Goal: Task Accomplishment & Management: Use online tool/utility

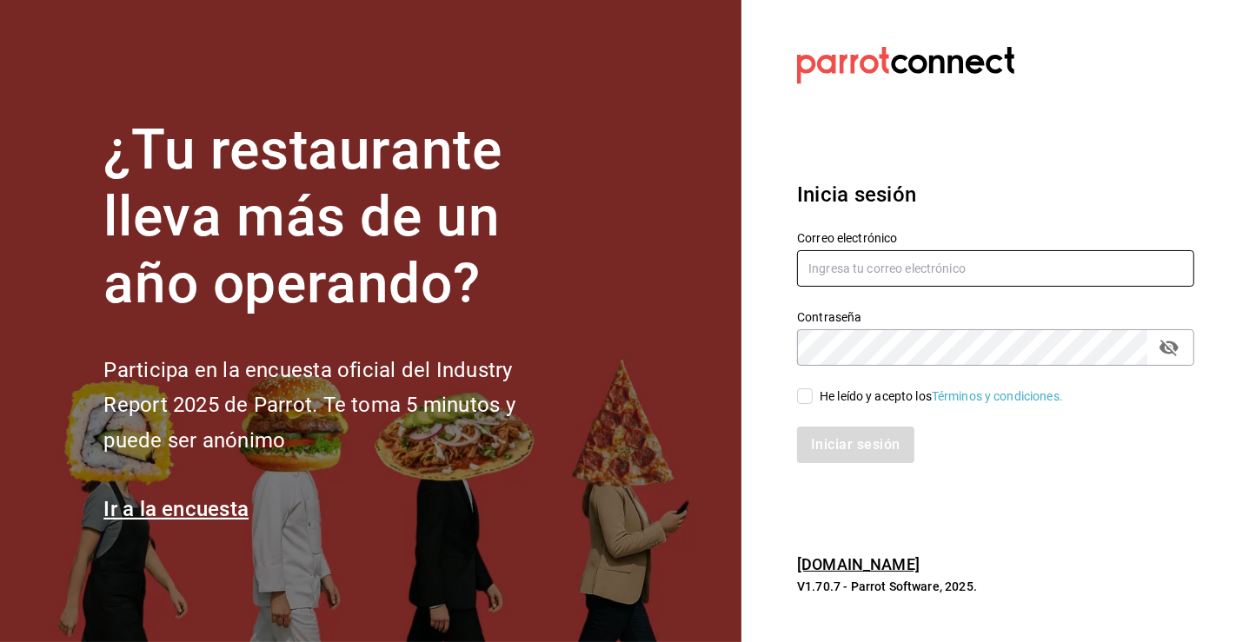
type input "[PERSON_NAME][EMAIL_ADDRESS][PERSON_NAME][DOMAIN_NAME]"
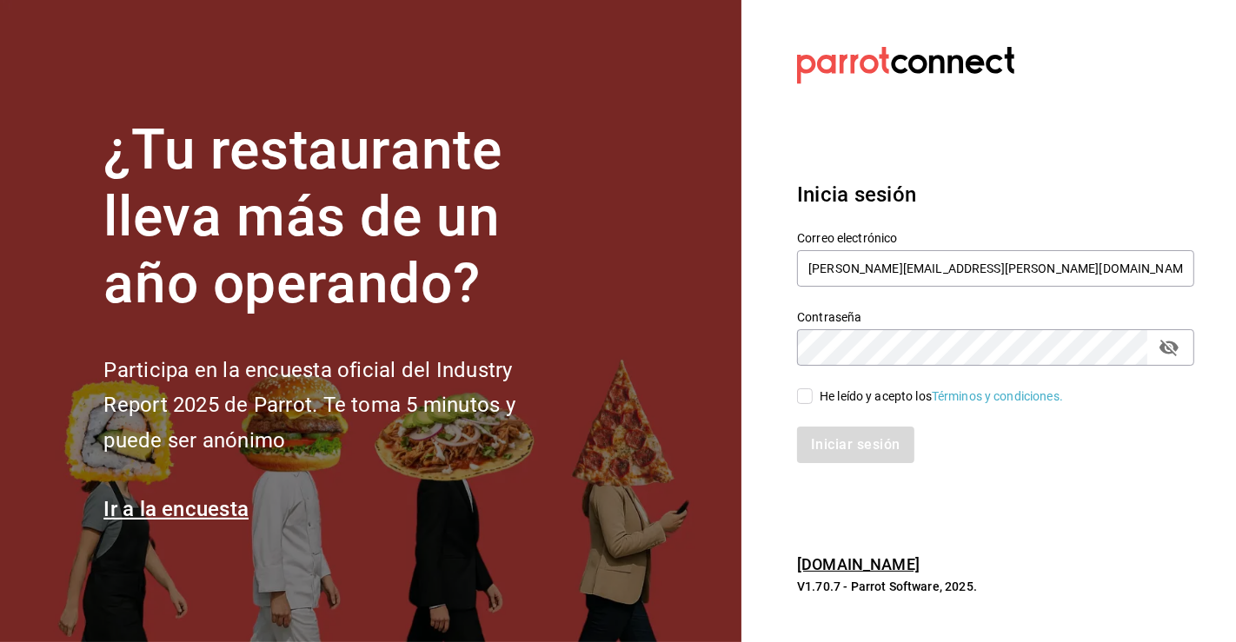
click at [812, 400] on input "He leído y acepto los Términos y condiciones." at bounding box center [805, 396] width 16 height 16
checkbox input "true"
click at [847, 438] on button "Iniciar sesión" at bounding box center [856, 445] width 118 height 36
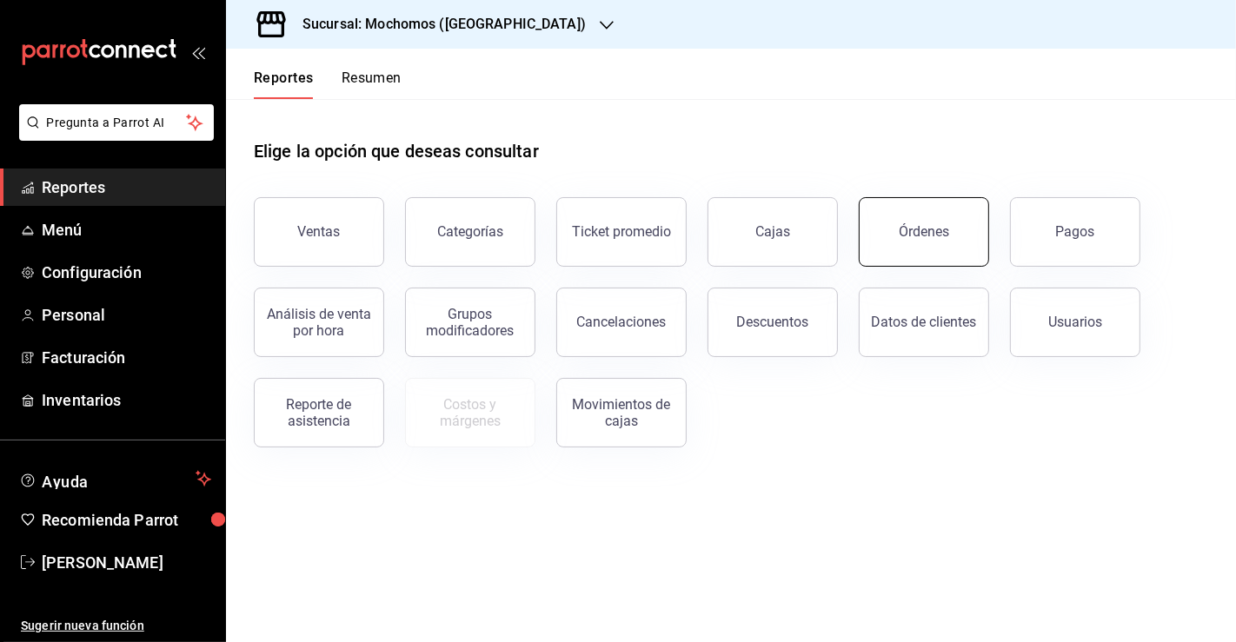
click at [918, 239] on div "Órdenes" at bounding box center [923, 231] width 50 height 17
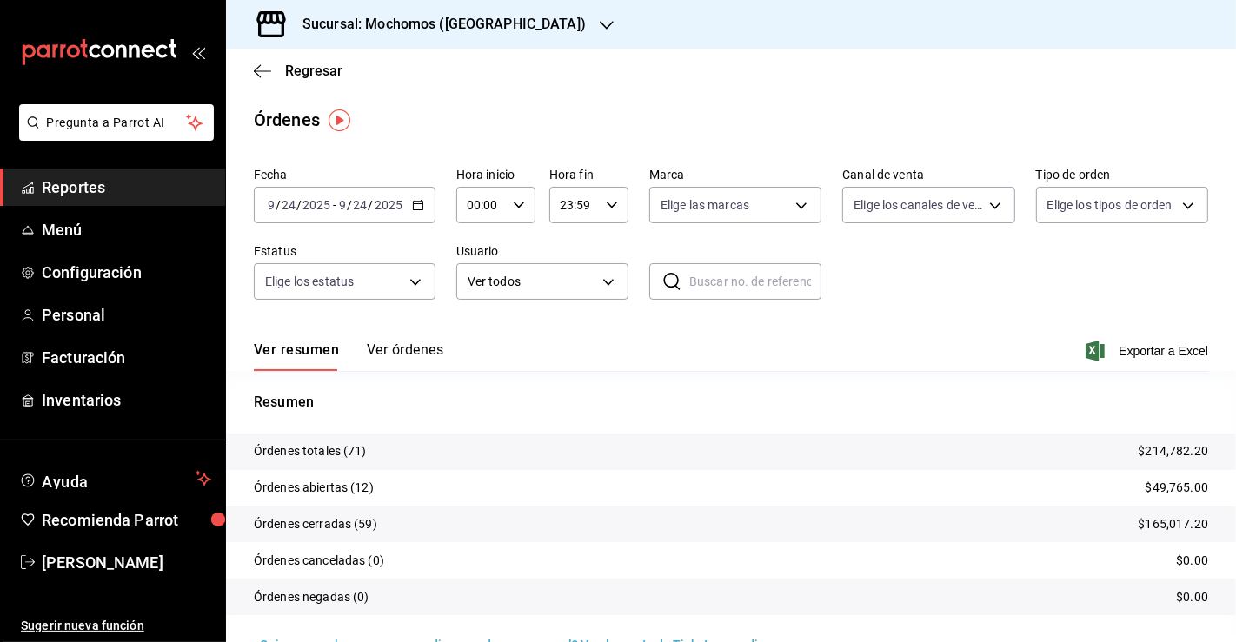
click at [417, 209] on icon "button" at bounding box center [418, 205] width 12 height 12
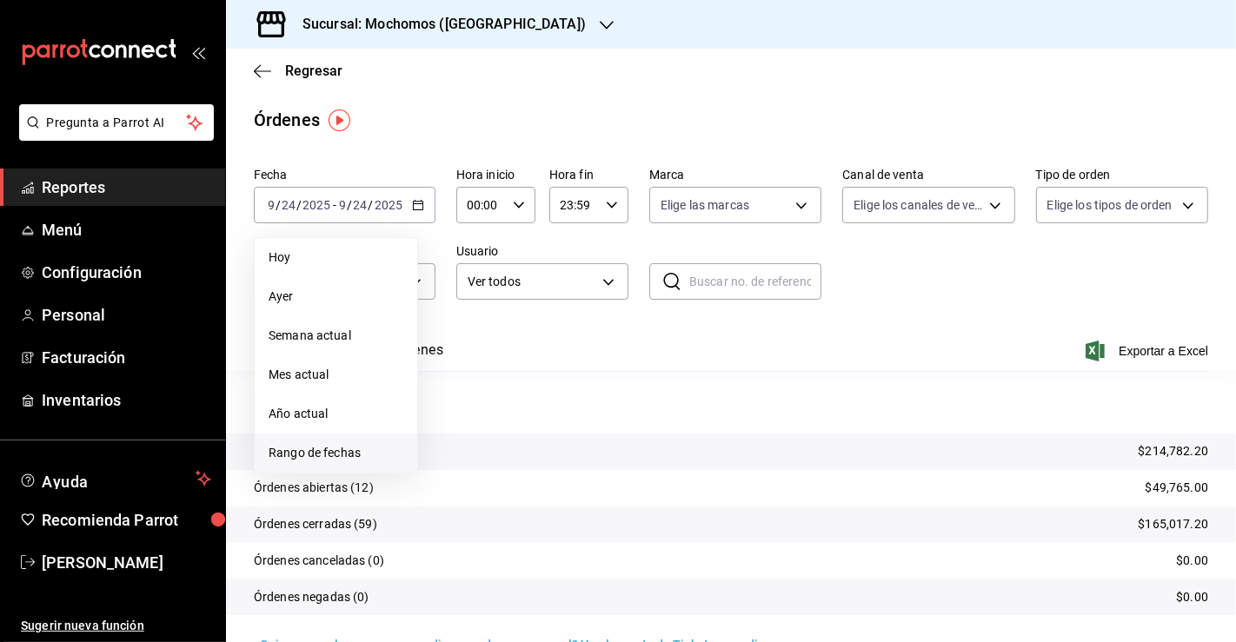
click at [365, 454] on span "Rango de fechas" at bounding box center [336, 453] width 135 height 18
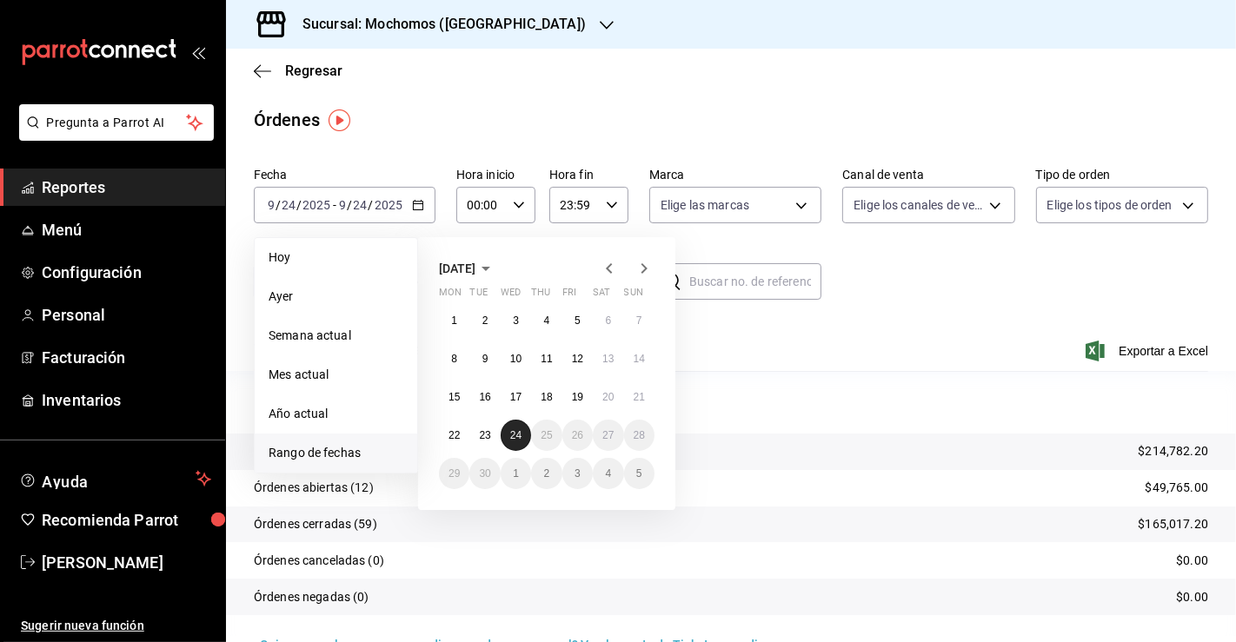
click at [514, 438] on abbr "24" at bounding box center [515, 435] width 11 height 12
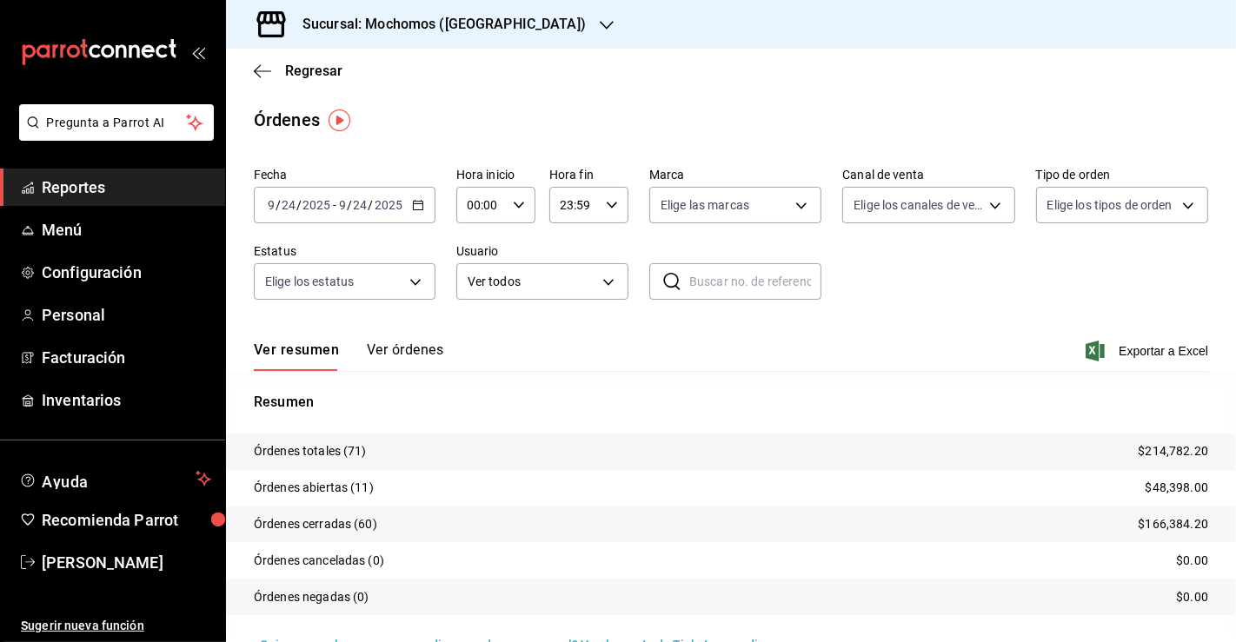
click at [516, 202] on icon "button" at bounding box center [519, 205] width 12 height 12
click at [480, 313] on span "03" at bounding box center [473, 315] width 11 height 14
type input "03:00"
click at [953, 321] on div at bounding box center [618, 321] width 1236 height 642
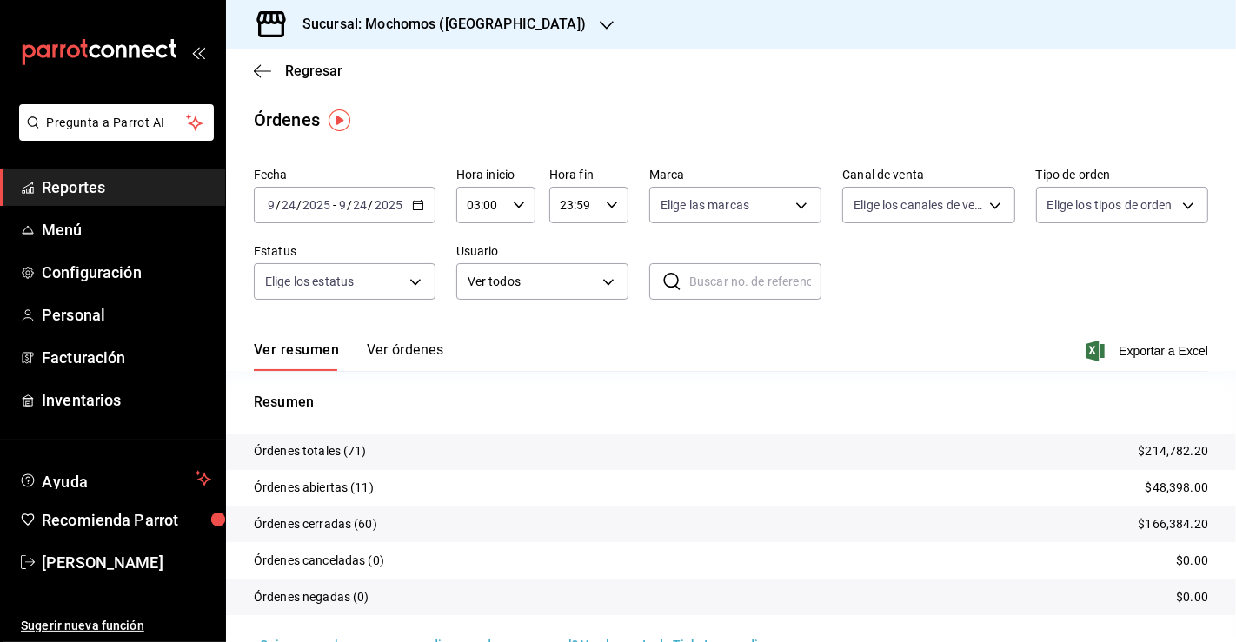
click at [508, 33] on div "Sucursal: Mochomos ([GEOGRAPHIC_DATA])" at bounding box center [430, 24] width 381 height 49
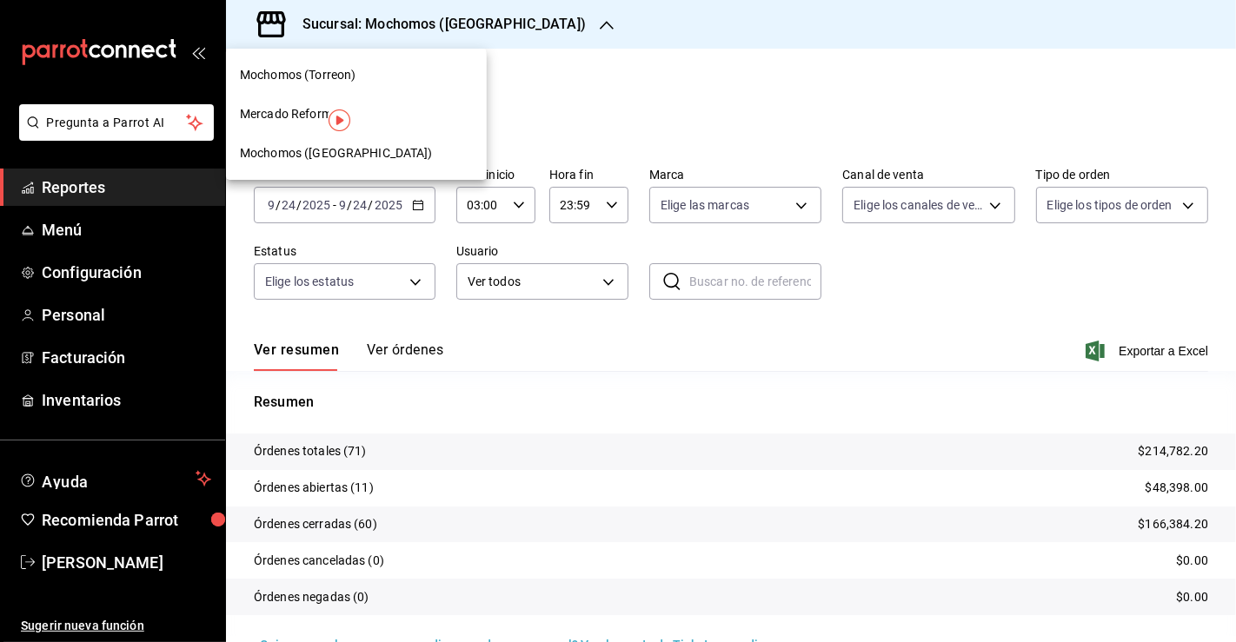
click at [282, 156] on span "Mochomos ([GEOGRAPHIC_DATA])" at bounding box center [336, 153] width 193 height 18
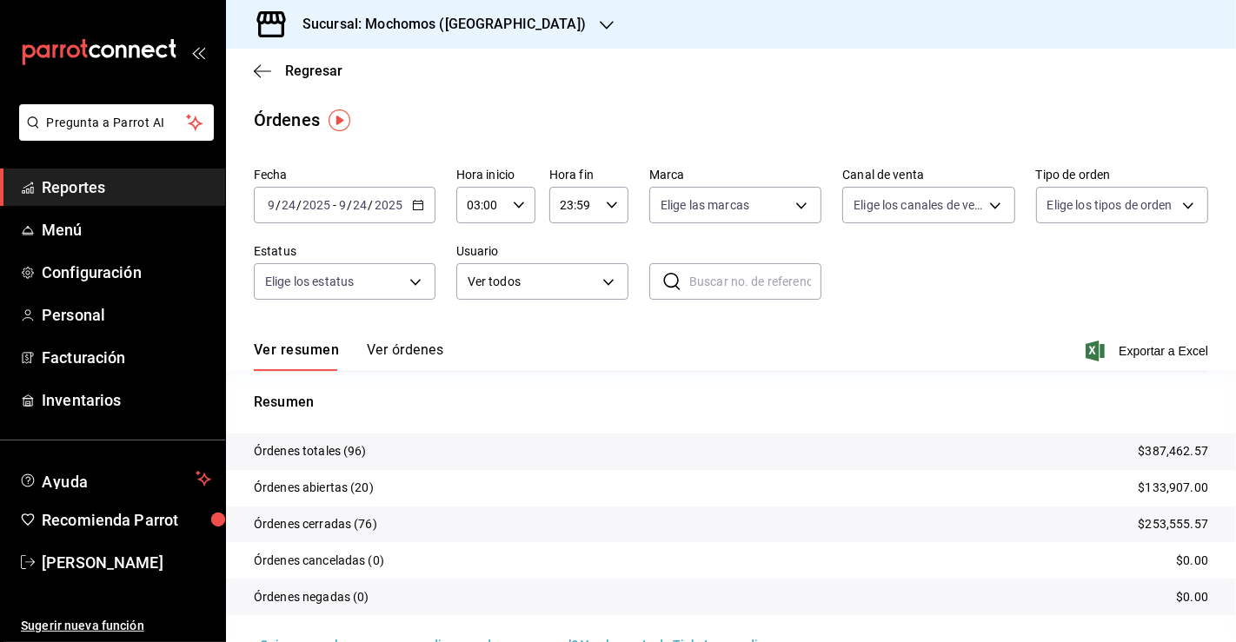
click at [401, 24] on h3 "Sucursal: Mochomos ([GEOGRAPHIC_DATA])" at bounding box center [436, 24] width 297 height 21
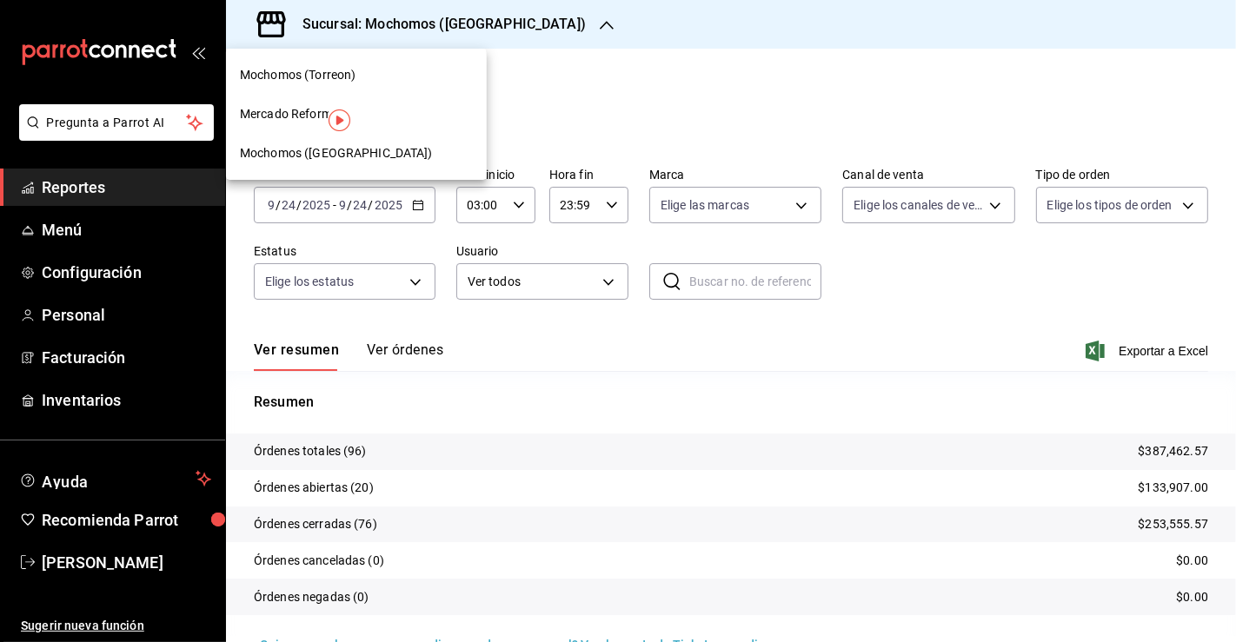
click at [272, 127] on div "Mercado Reforma" at bounding box center [356, 114] width 261 height 39
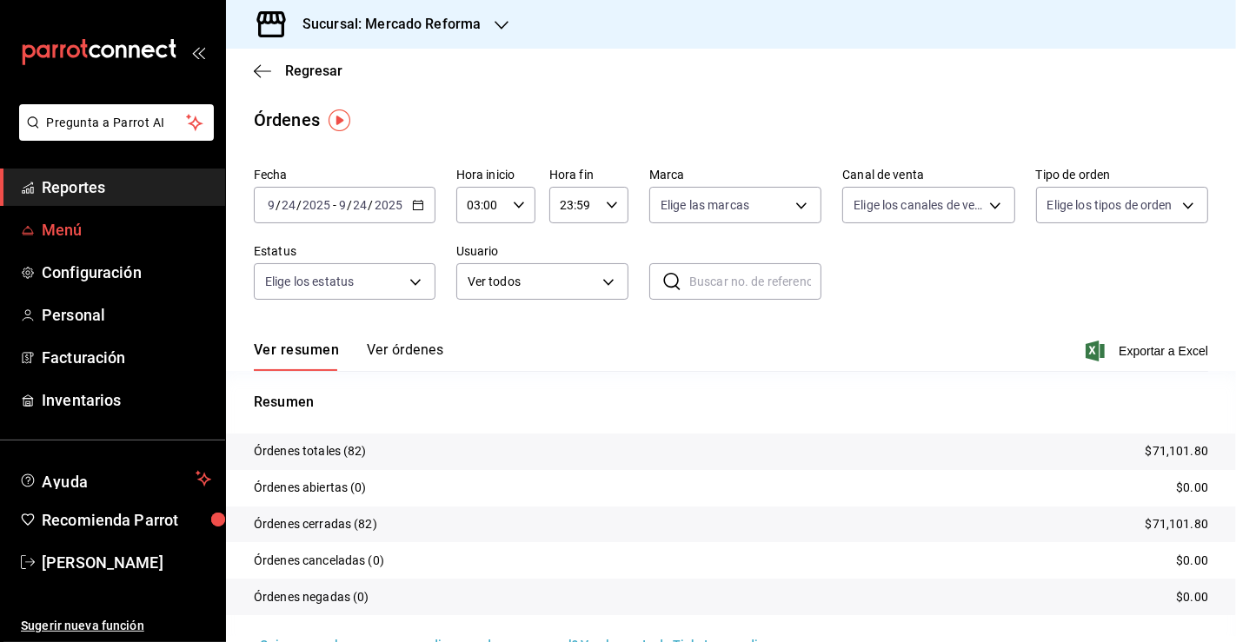
click at [59, 244] on link "Menú" at bounding box center [112, 229] width 225 height 37
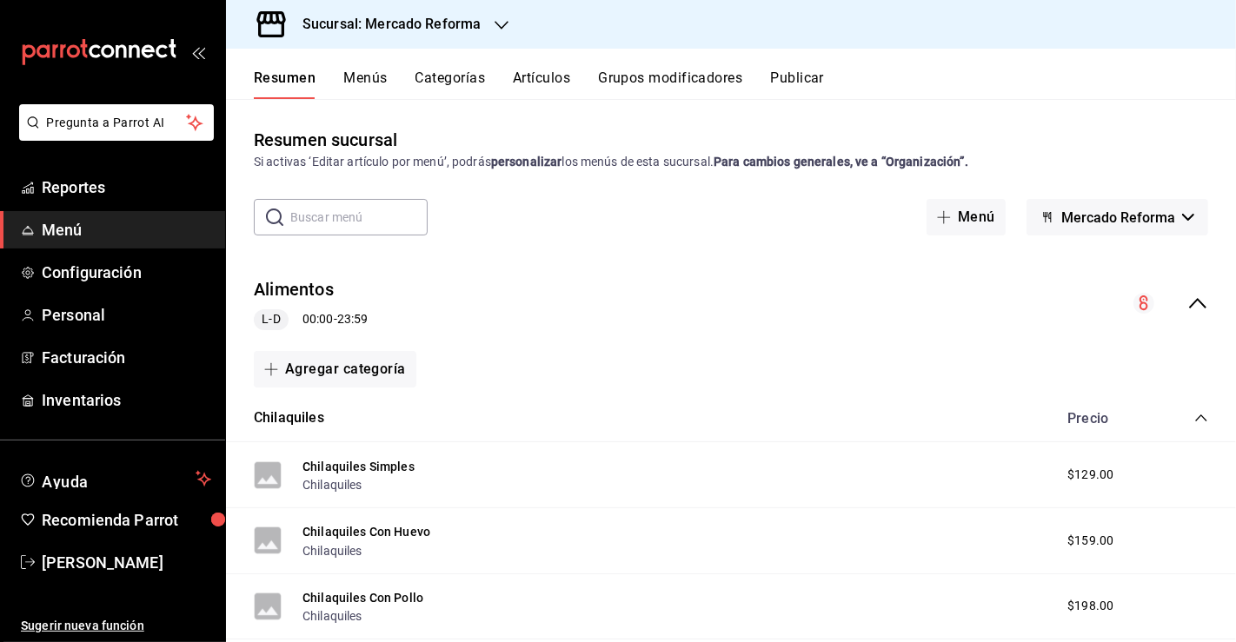
click at [364, 71] on button "Menús" at bounding box center [364, 85] width 43 height 30
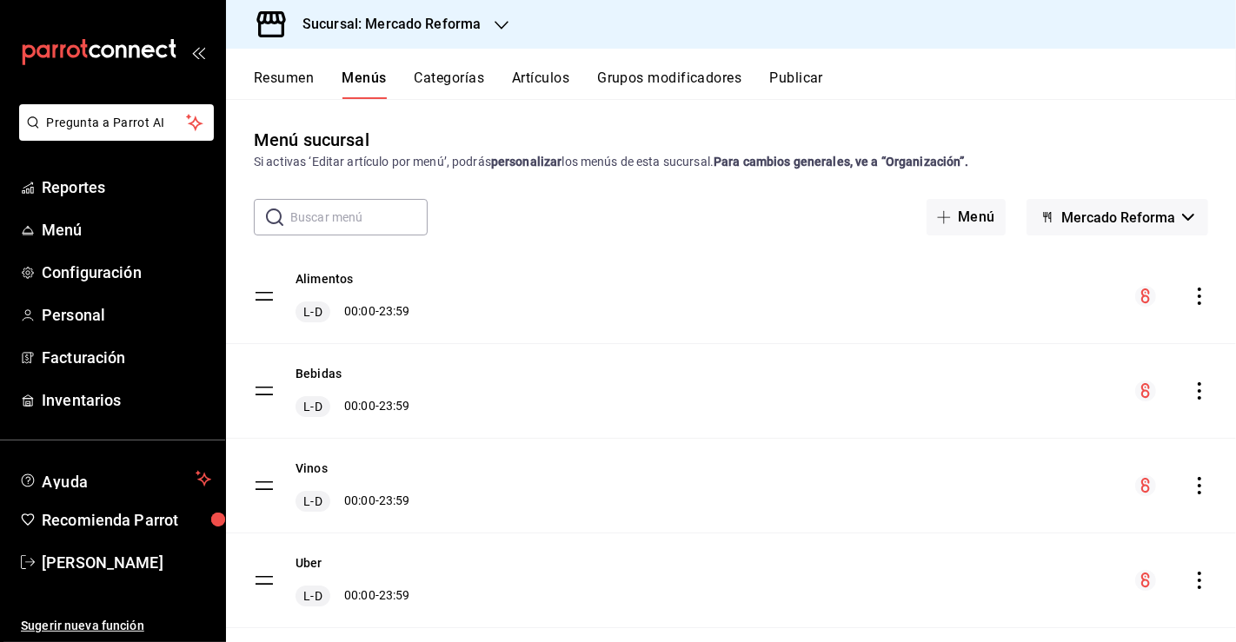
click at [1197, 302] on icon "actions" at bounding box center [1198, 296] width 3 height 17
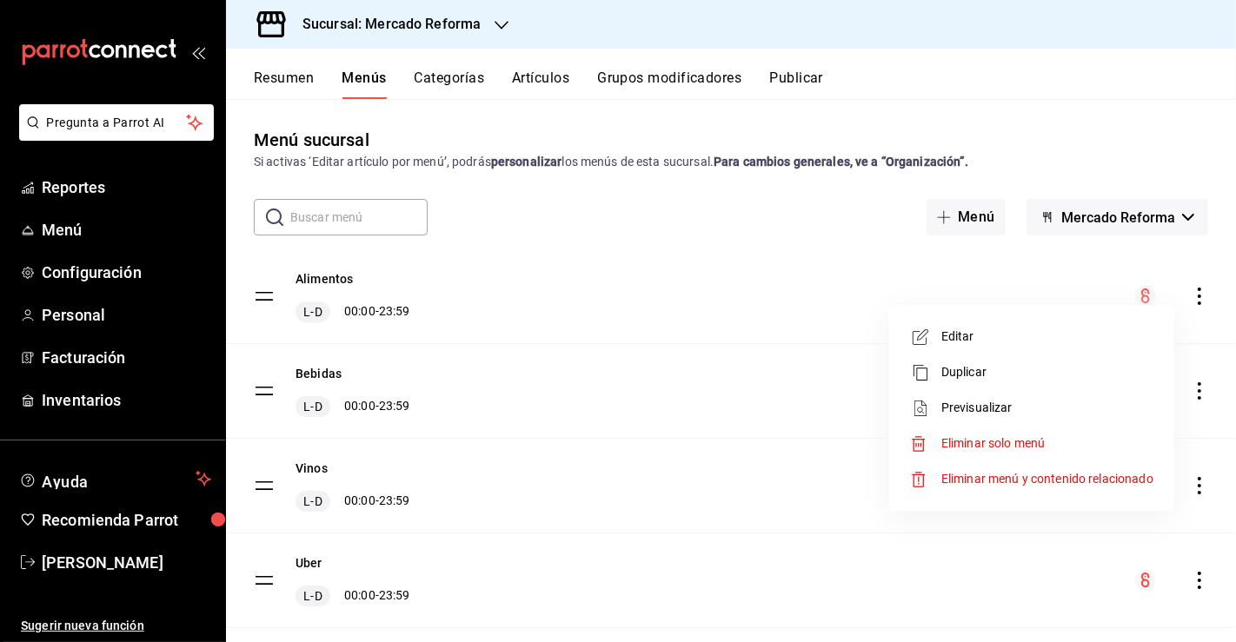
click at [989, 413] on span "Previsualizar" at bounding box center [1047, 408] width 212 height 18
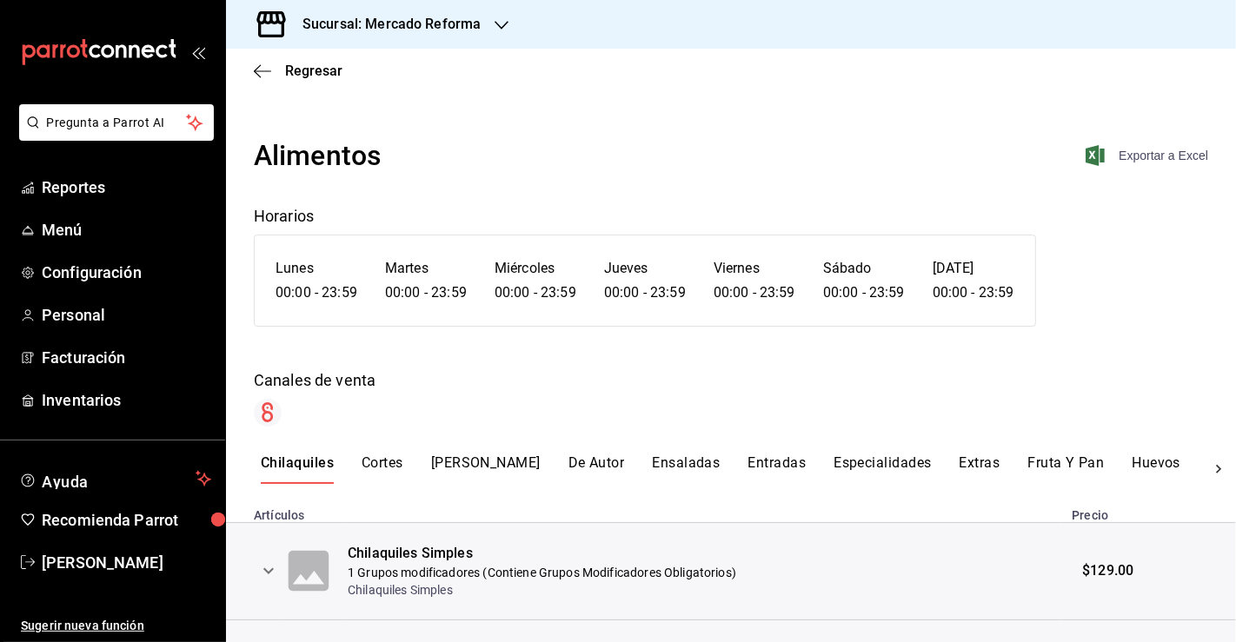
click at [1129, 163] on span "Exportar a Excel" at bounding box center [1148, 155] width 119 height 21
click at [260, 65] on icon "button" at bounding box center [262, 71] width 17 height 16
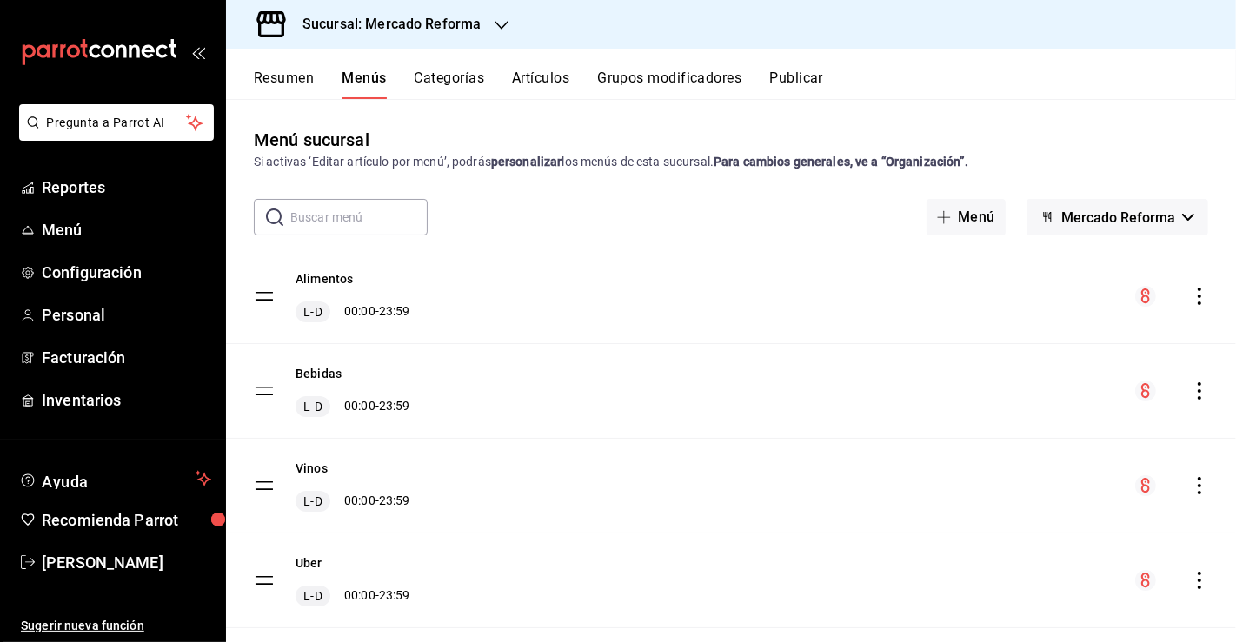
click at [1190, 393] on icon "actions" at bounding box center [1198, 390] width 17 height 17
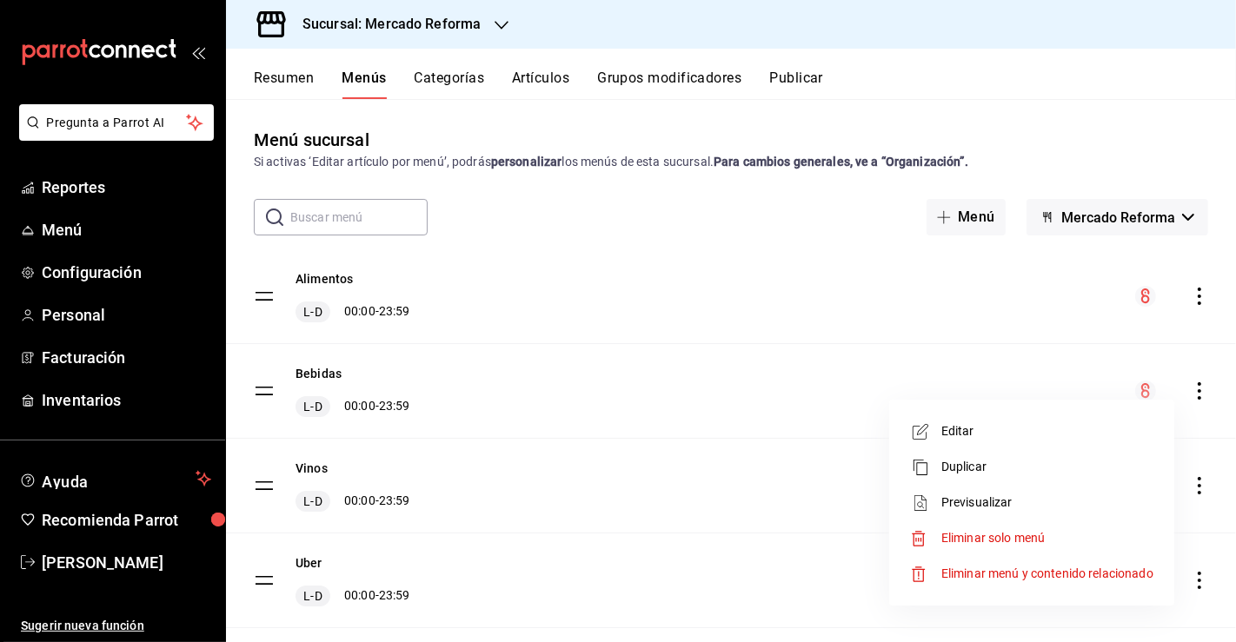
click at [1023, 432] on span "Editar" at bounding box center [1047, 431] width 212 height 18
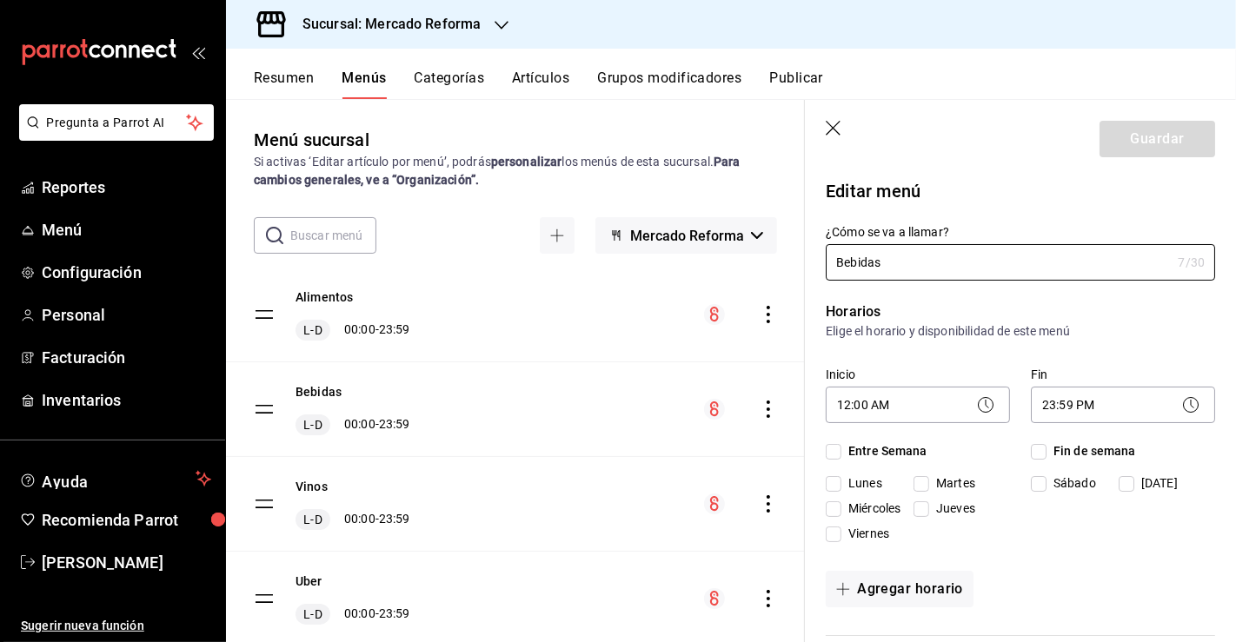
checkbox input "true"
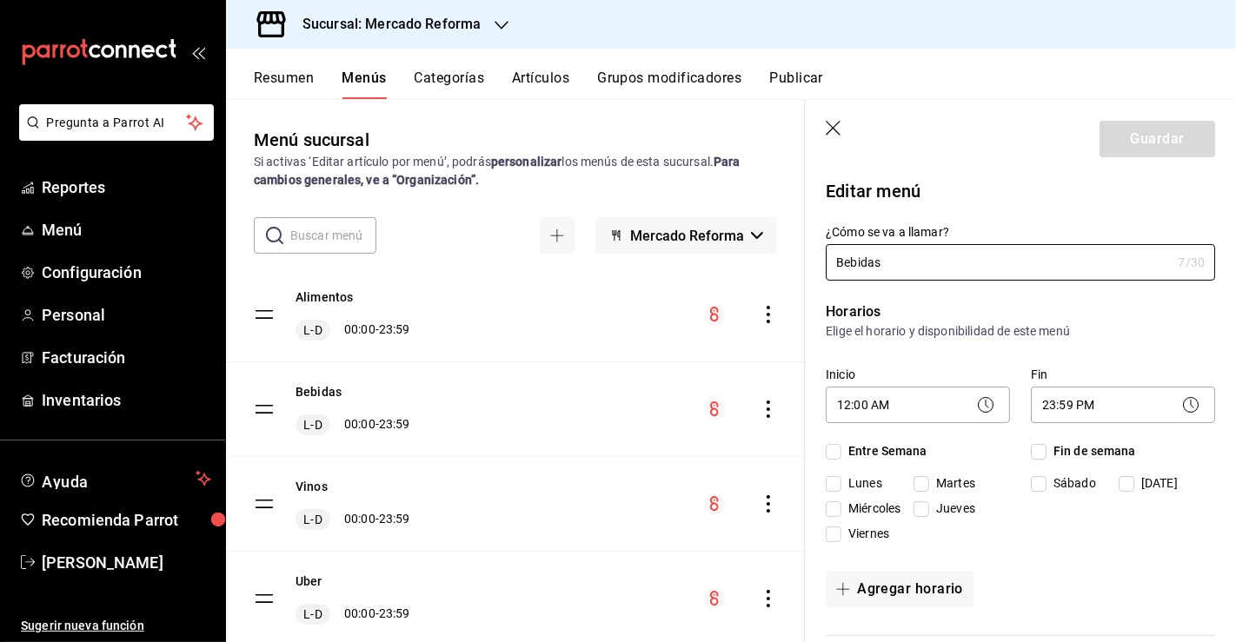
checkbox input "true"
click at [826, 137] on icon "button" at bounding box center [833, 129] width 17 height 17
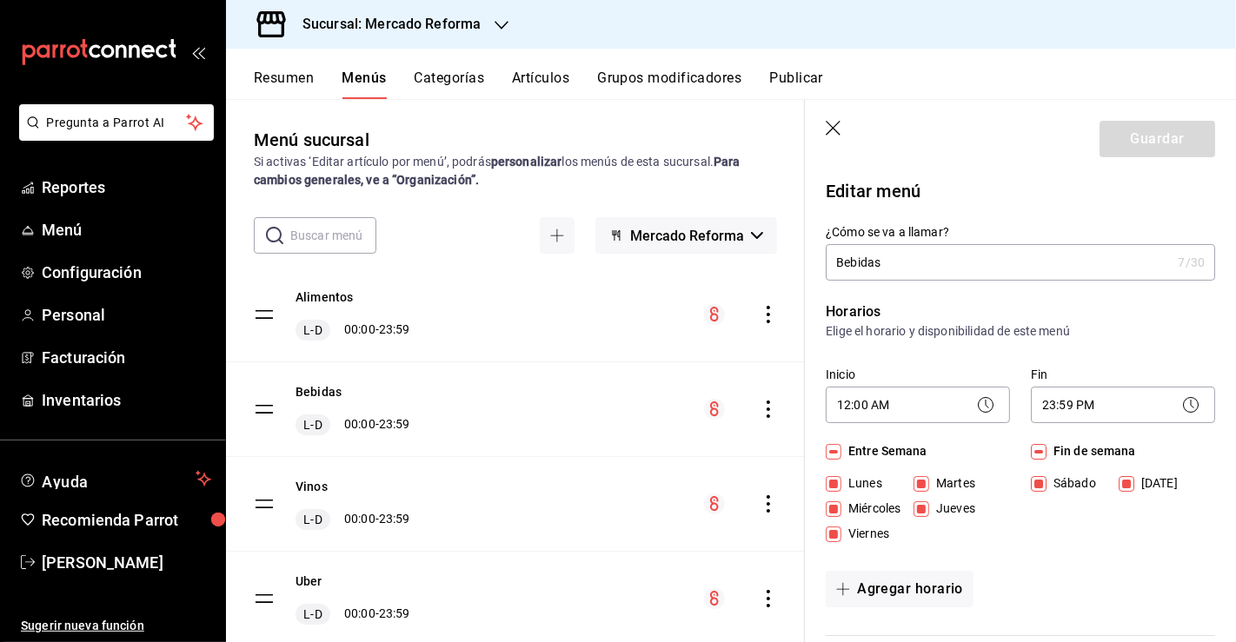
click at [832, 124] on icon "button" at bounding box center [833, 129] width 17 height 17
checkbox input "false"
type input "1758780784051"
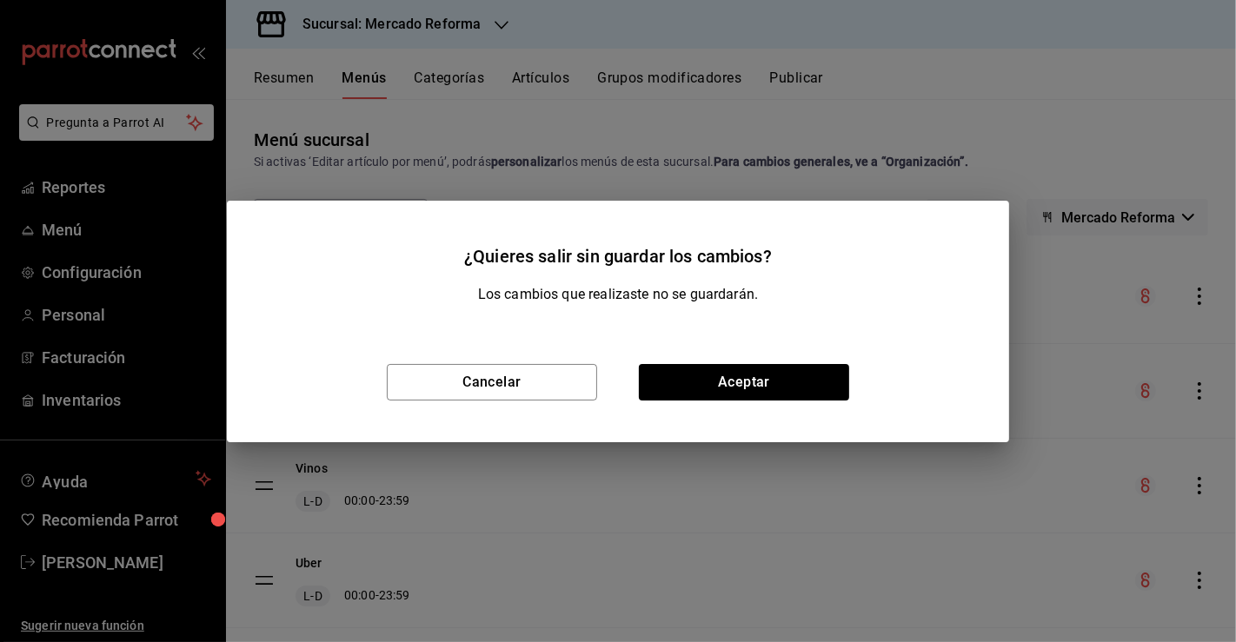
checkbox input "false"
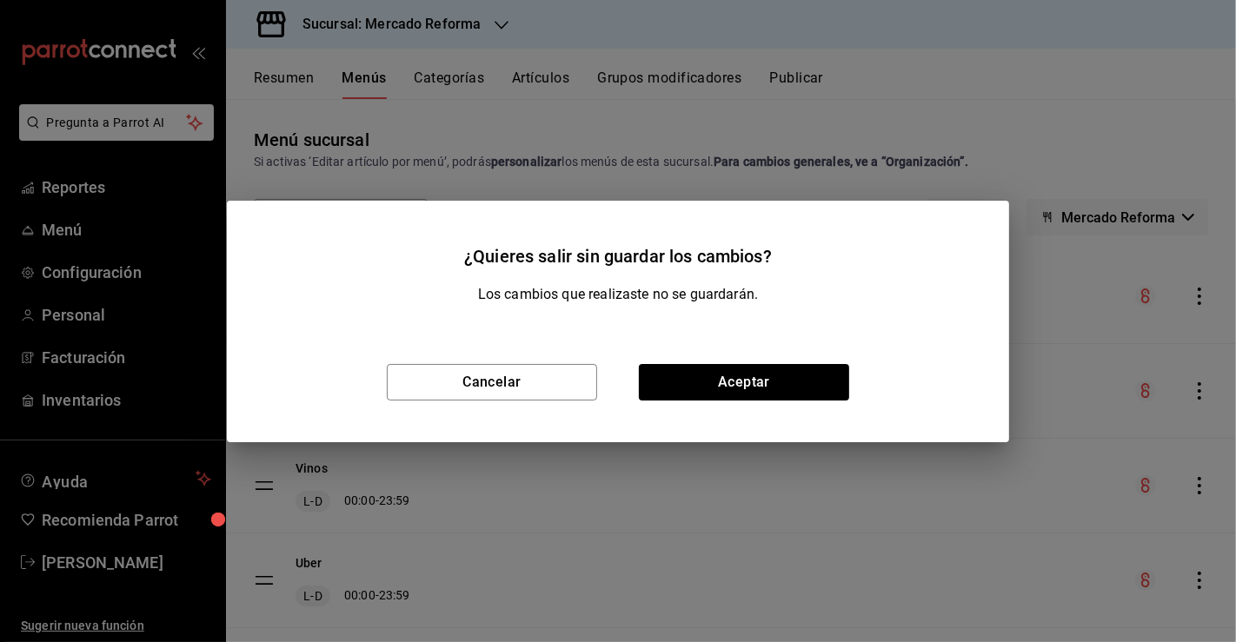
checkbox input "false"
click at [692, 391] on button "Aceptar" at bounding box center [744, 382] width 210 height 36
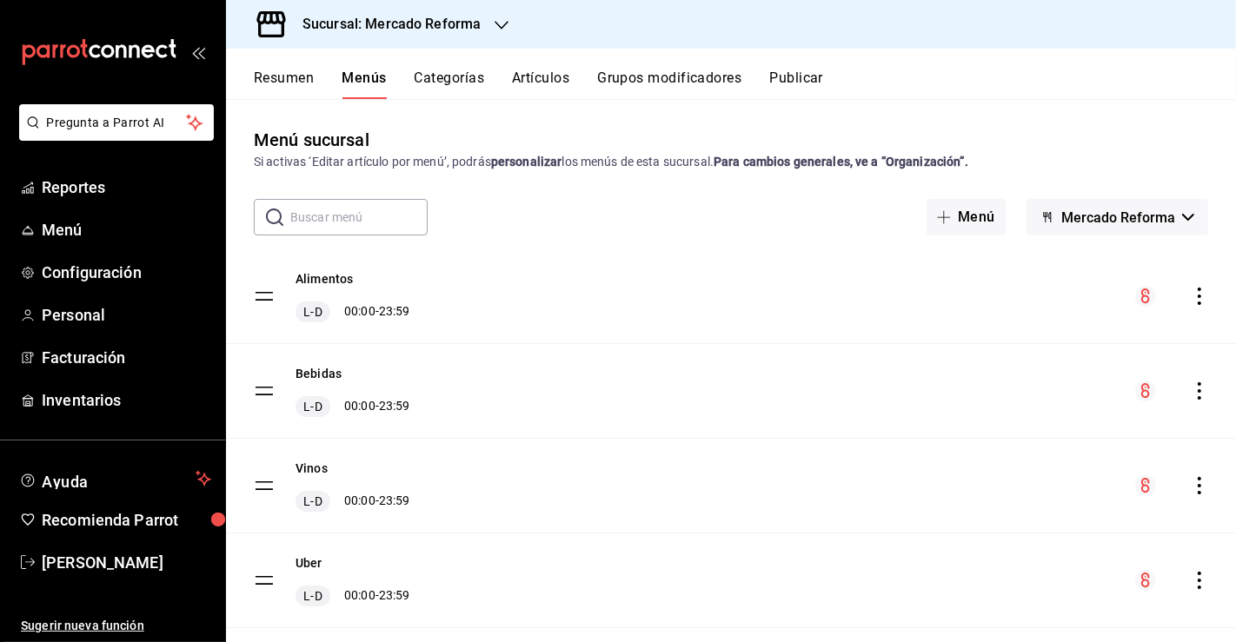
click at [1190, 396] on icon "actions" at bounding box center [1198, 390] width 17 height 17
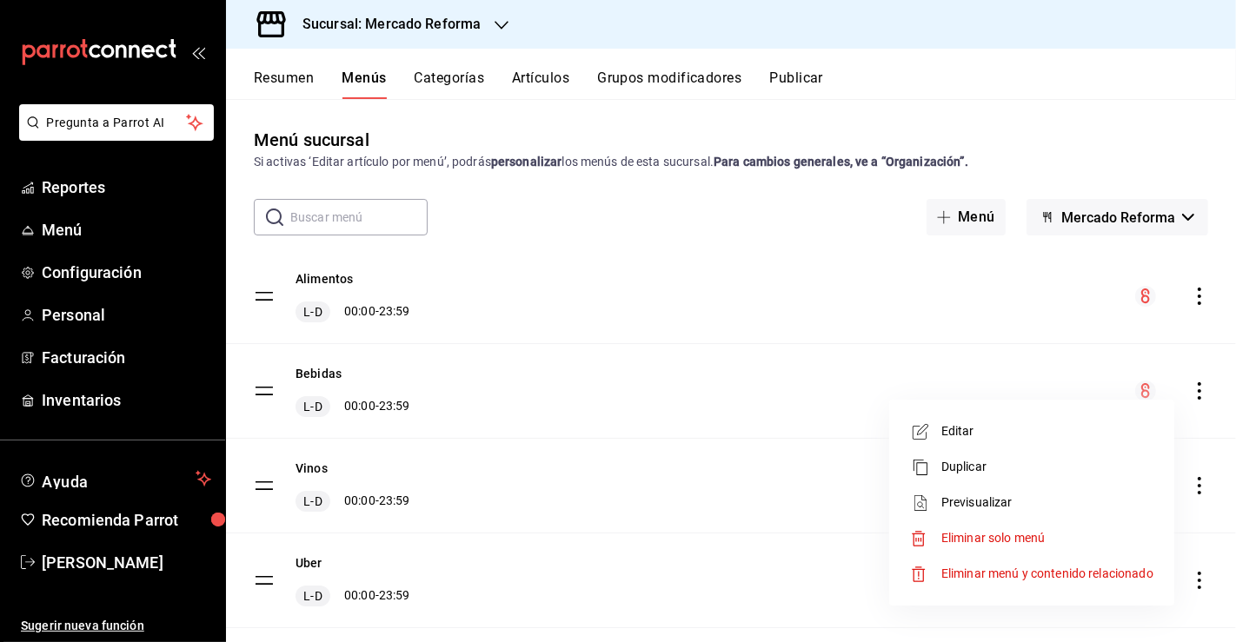
click at [997, 504] on span "Previsualizar" at bounding box center [1047, 503] width 212 height 18
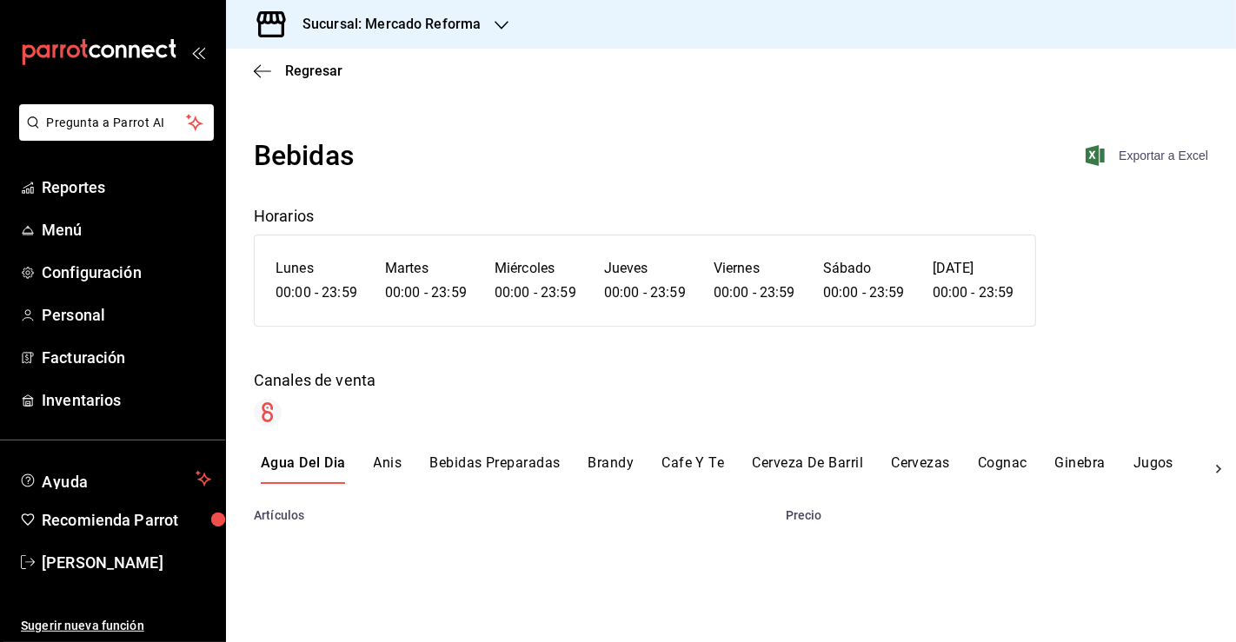
click at [1135, 157] on span "Exportar a Excel" at bounding box center [1148, 155] width 119 height 21
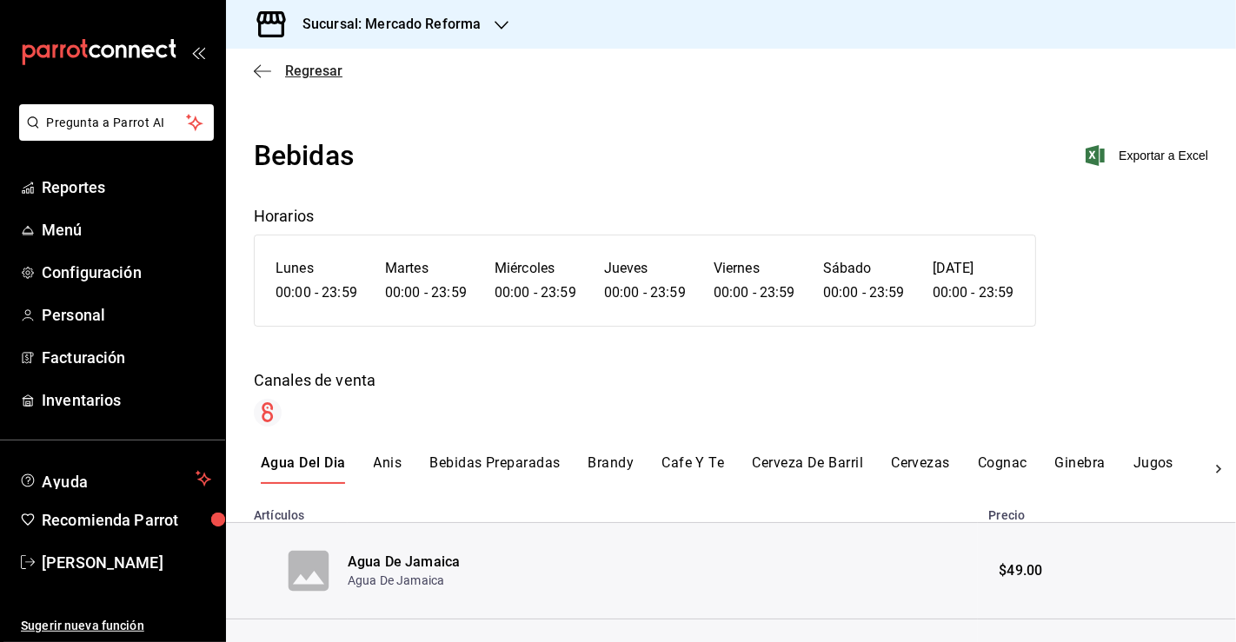
click at [269, 77] on icon "button" at bounding box center [262, 71] width 17 height 16
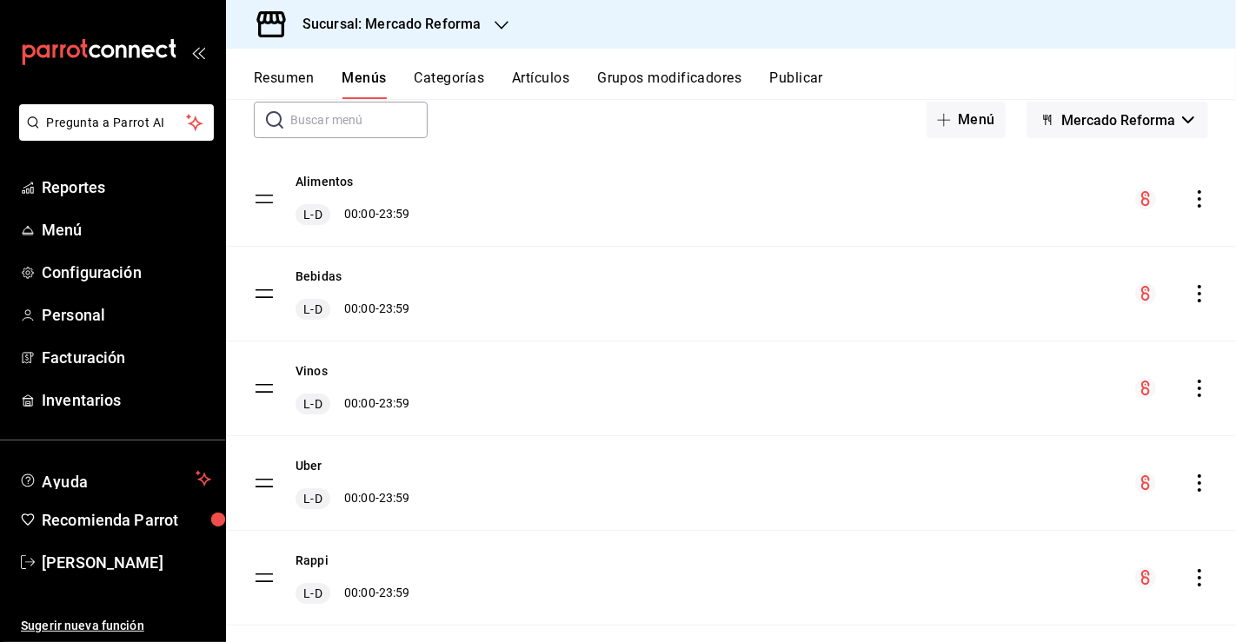
scroll to position [103, 0]
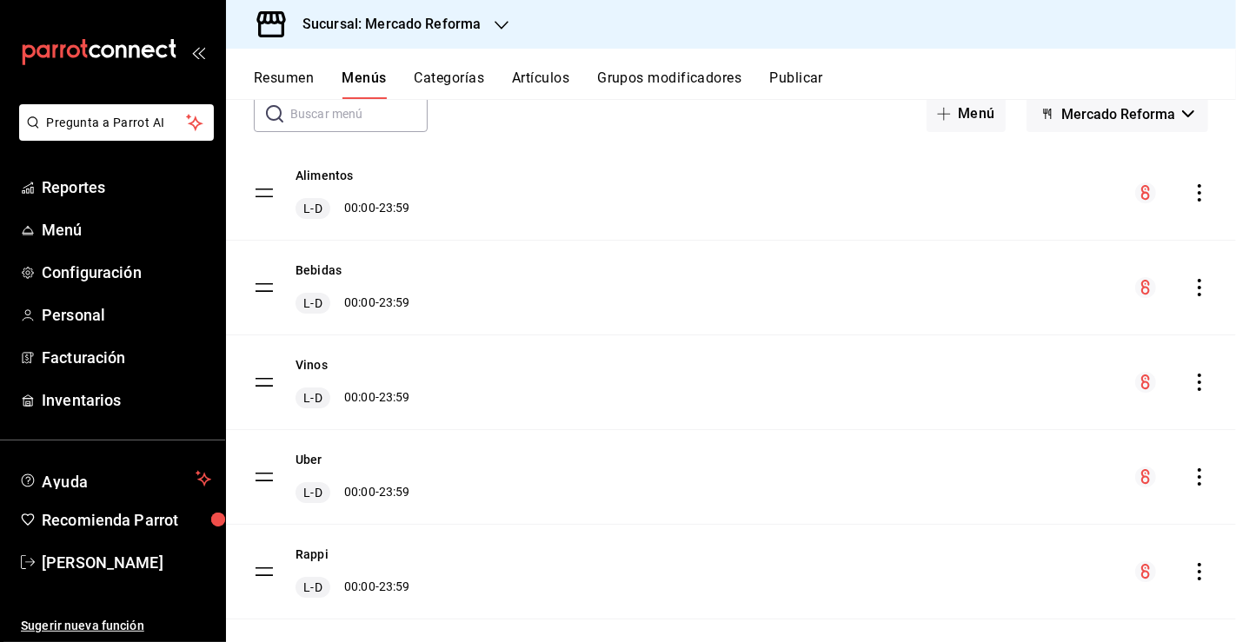
click at [1190, 381] on icon "actions" at bounding box center [1198, 382] width 17 height 17
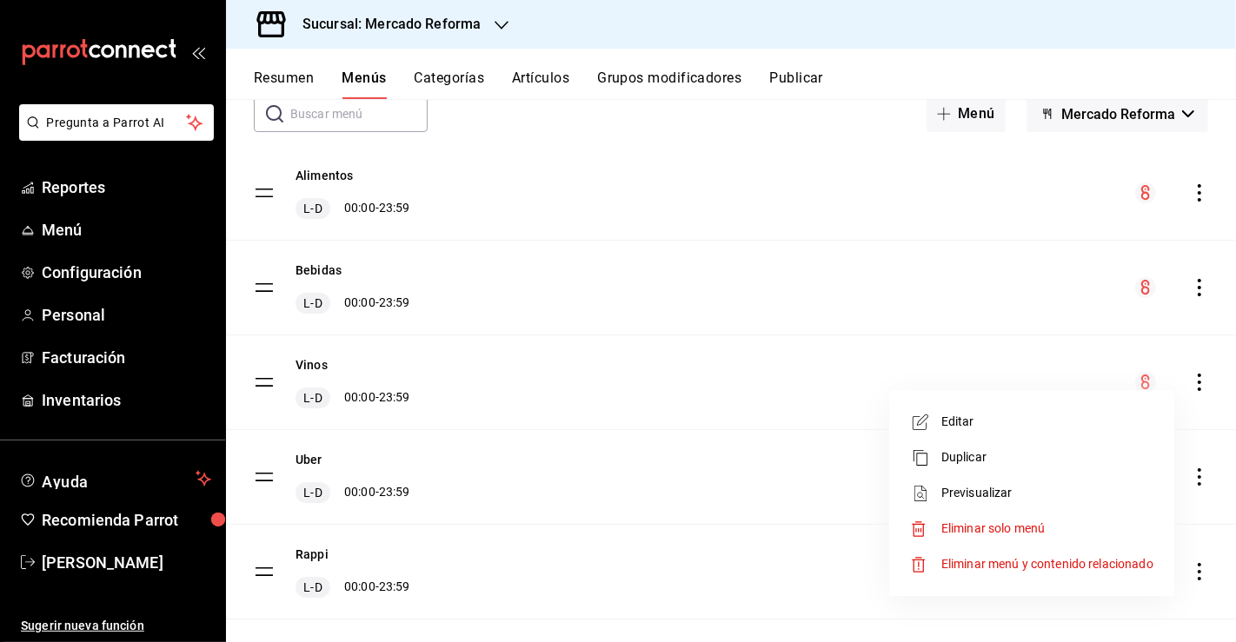
click at [985, 487] on span "Previsualizar" at bounding box center [1047, 493] width 212 height 18
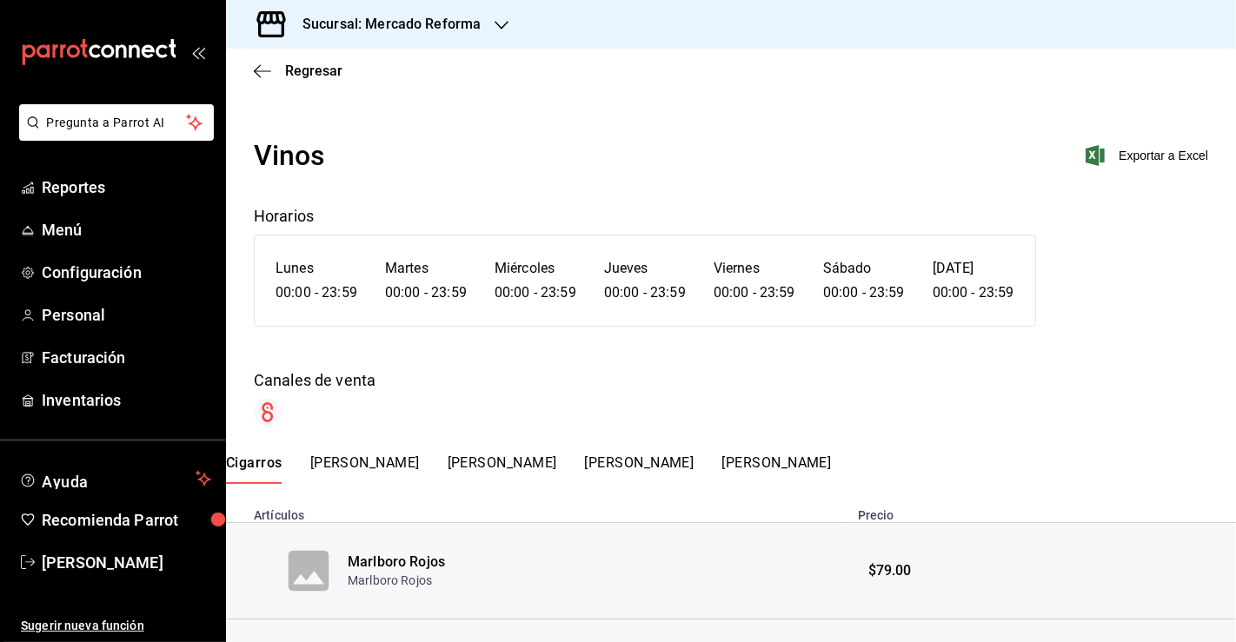
click at [1121, 150] on span "Exportar a Excel" at bounding box center [1148, 155] width 119 height 21
